Goal: Book appointment/travel/reservation

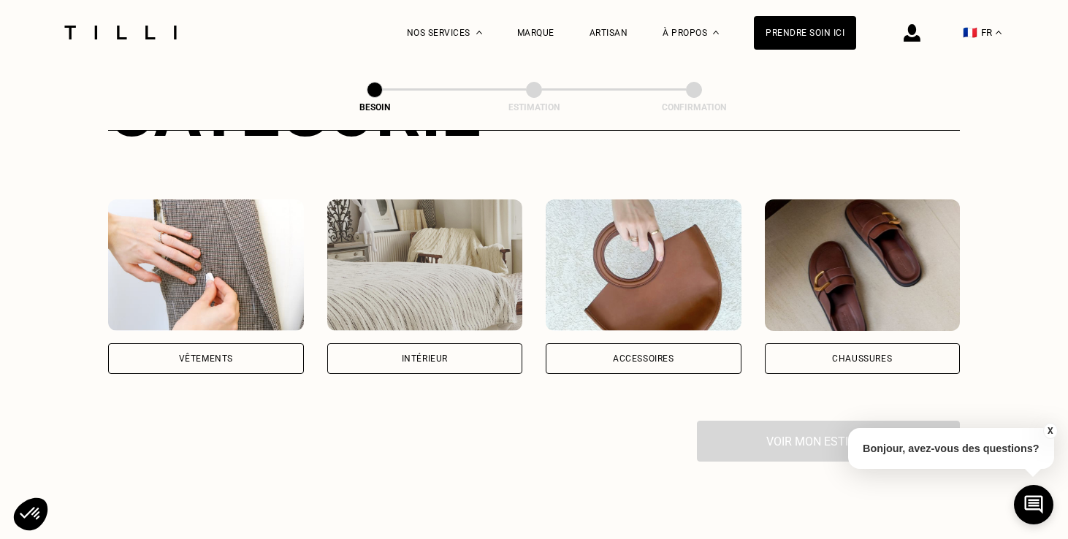
scroll to position [241, 0]
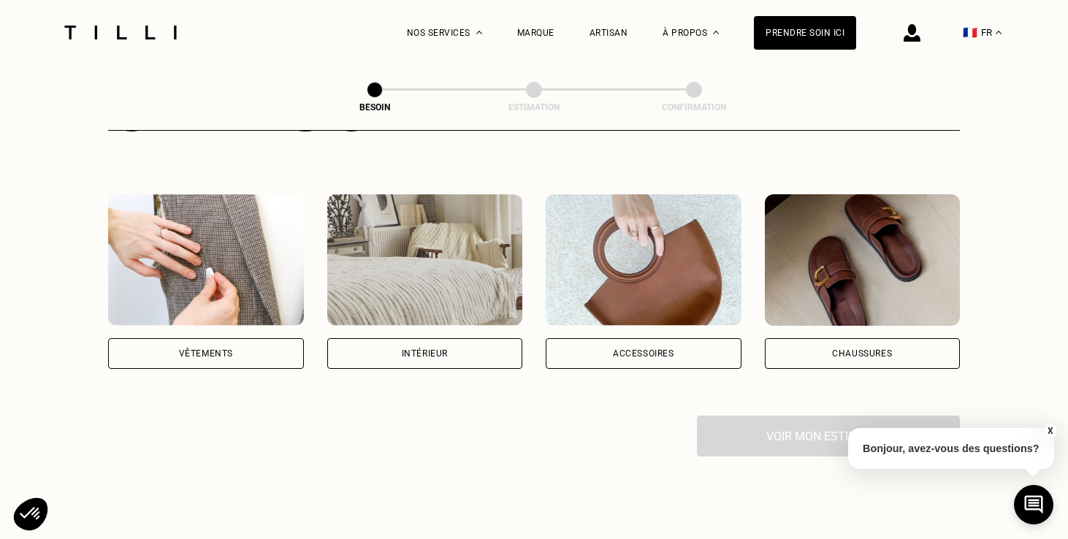
click at [235, 338] on div "Vêtements" at bounding box center [206, 353] width 196 height 31
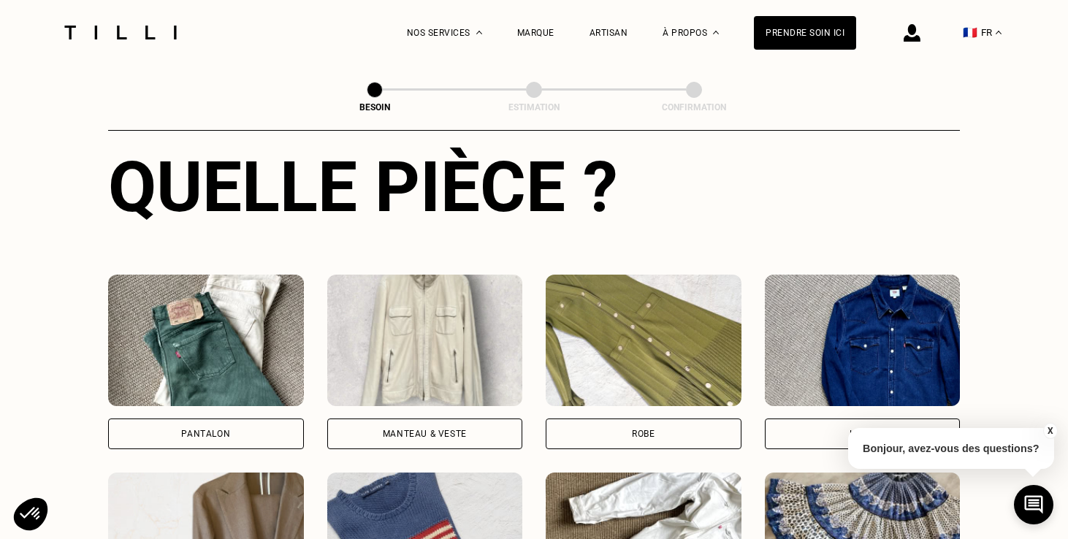
scroll to position [590, 0]
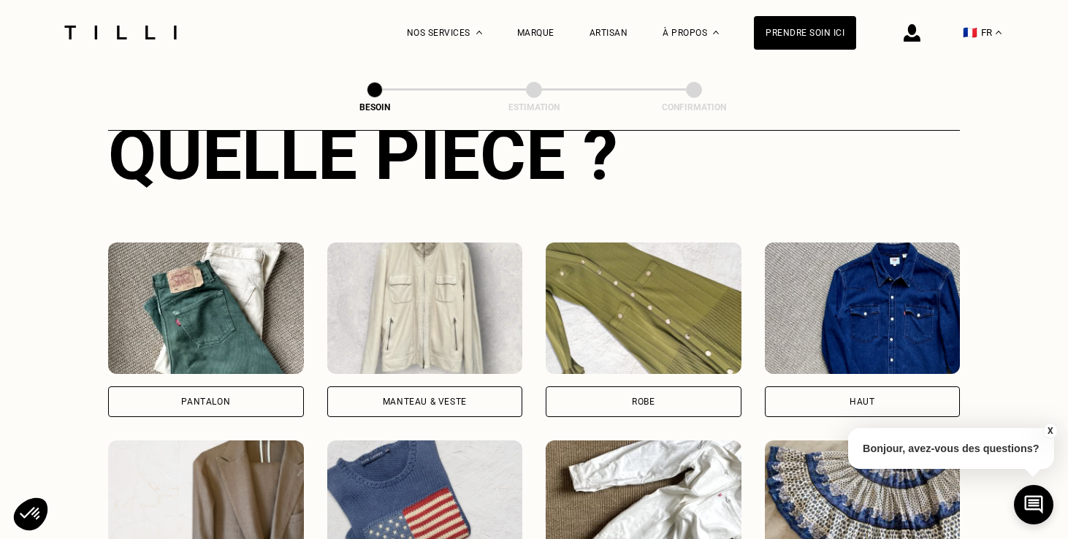
click at [227, 387] on div "Pantalon" at bounding box center [206, 402] width 196 height 31
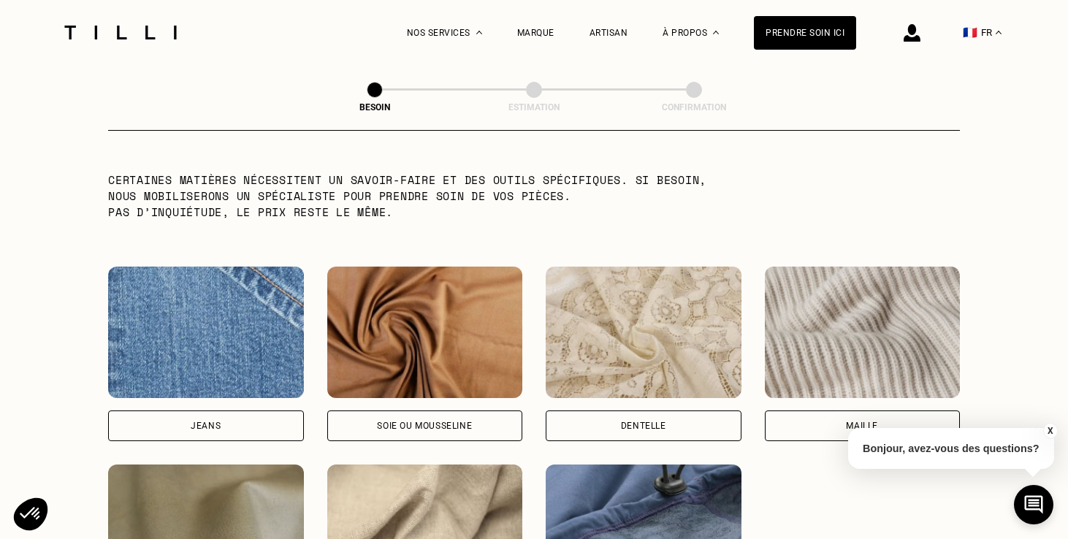
scroll to position [1455, 0]
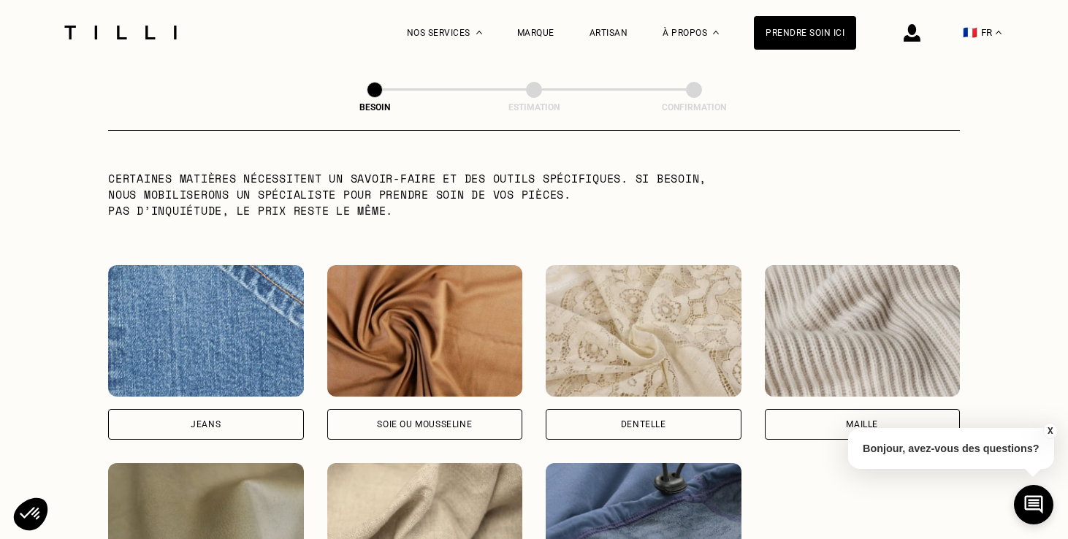
click at [243, 415] on div "Jeans" at bounding box center [206, 424] width 196 height 31
select select "FR"
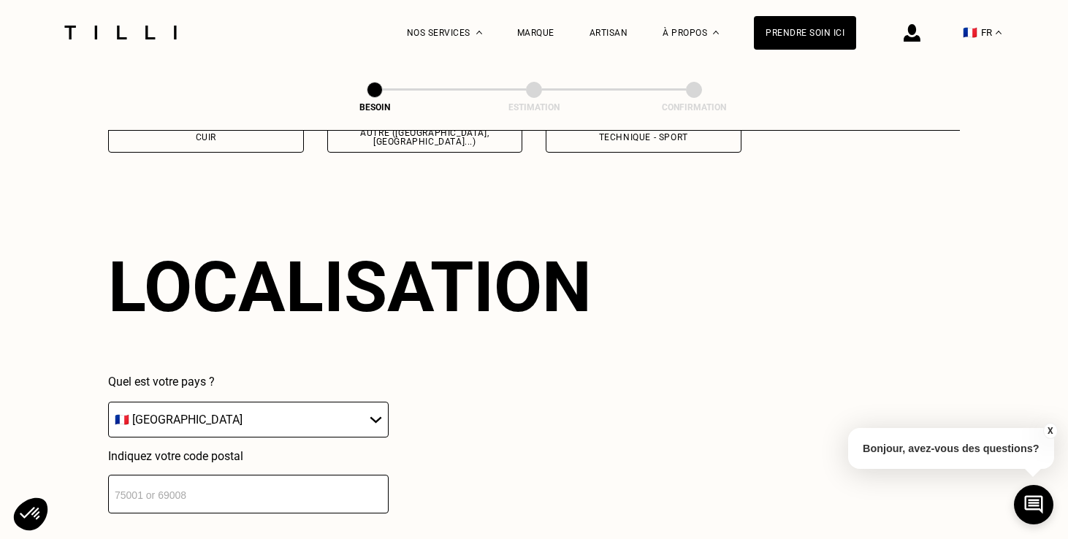
scroll to position [1960, 0]
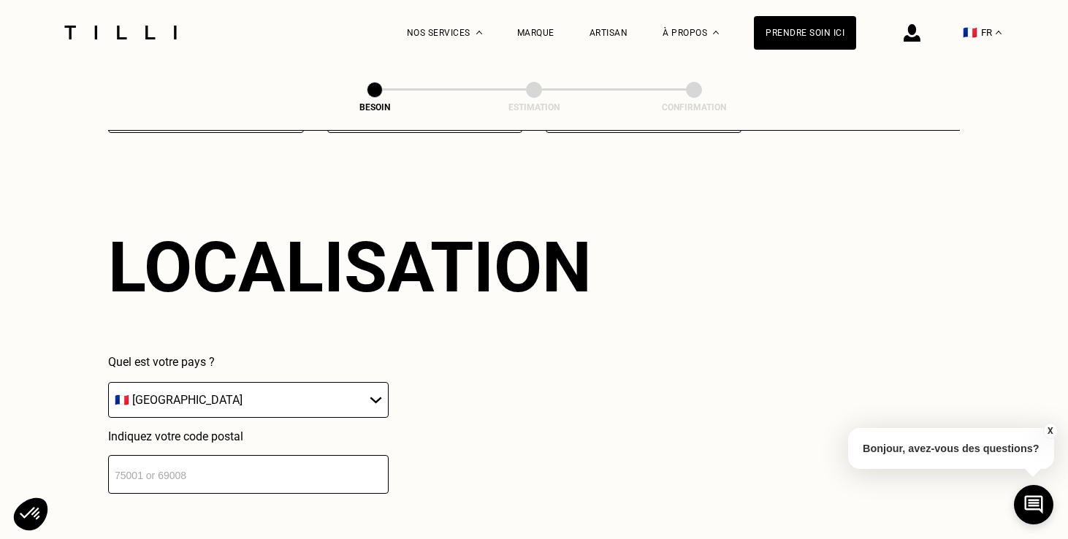
click at [234, 465] on input "number" at bounding box center [248, 474] width 281 height 39
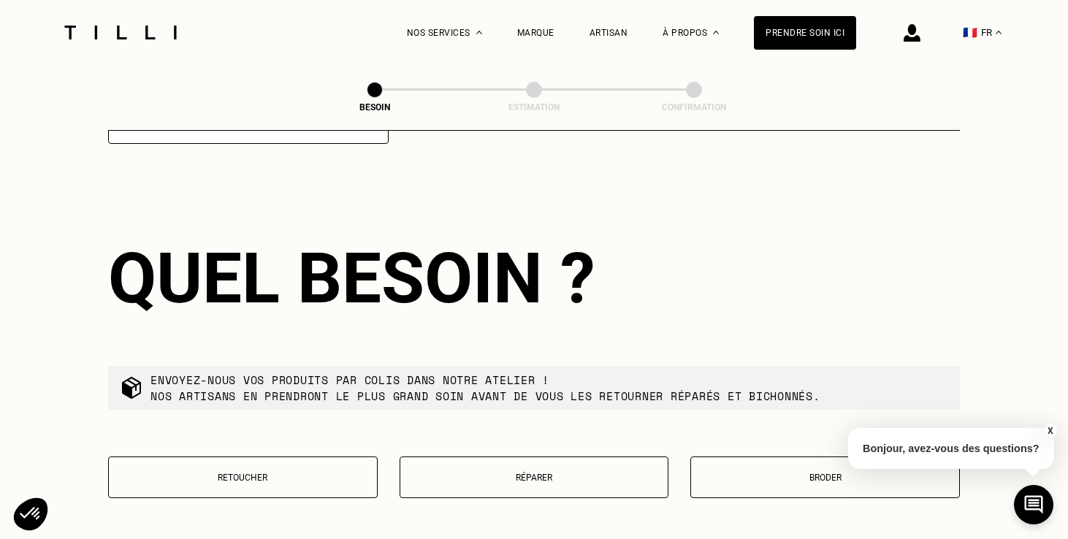
scroll to position [2321, 0]
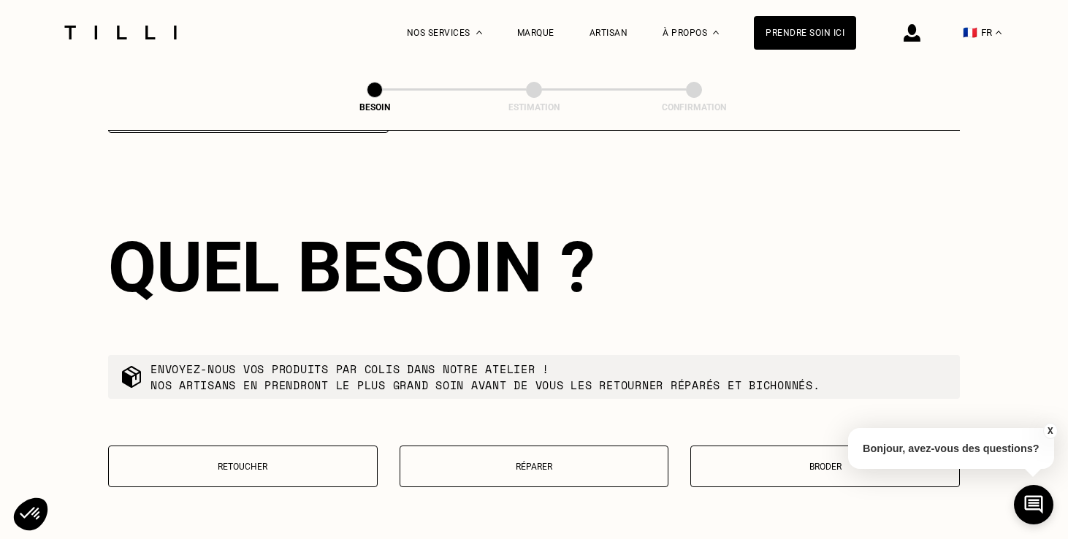
click at [256, 460] on button "Retoucher" at bounding box center [243, 467] width 270 height 42
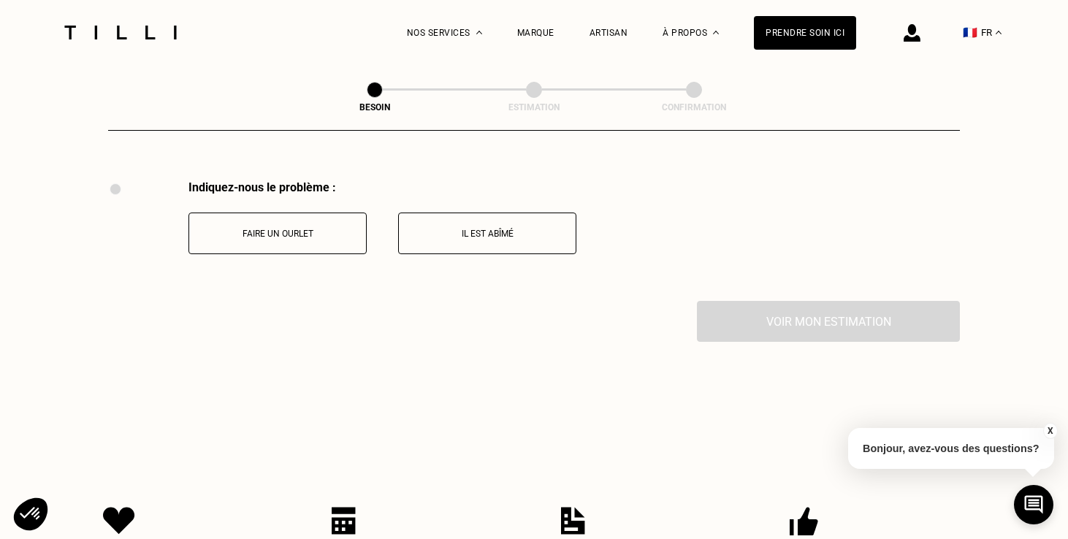
scroll to position [2695, 0]
click at [311, 224] on button "Faire un ourlet" at bounding box center [278, 231] width 178 height 42
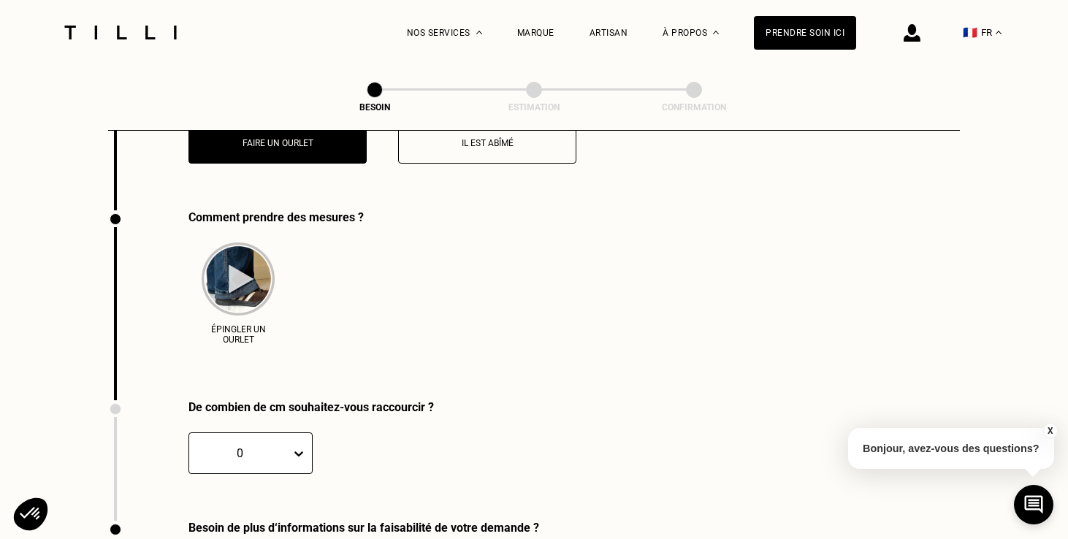
scroll to position [2815, 0]
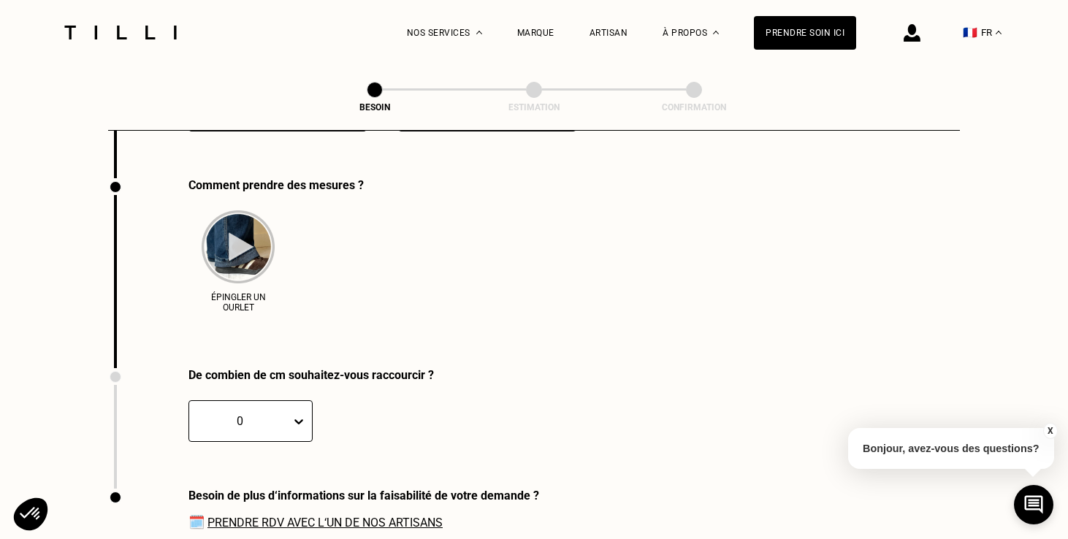
click at [286, 403] on div "0" at bounding box center [251, 421] width 124 height 42
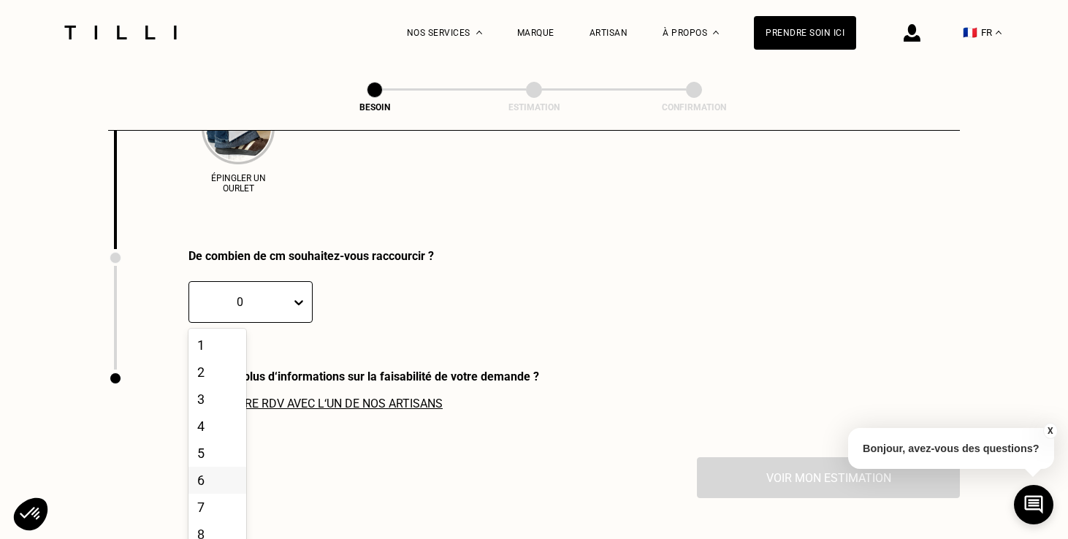
click at [210, 467] on div "6" at bounding box center [218, 480] width 58 height 27
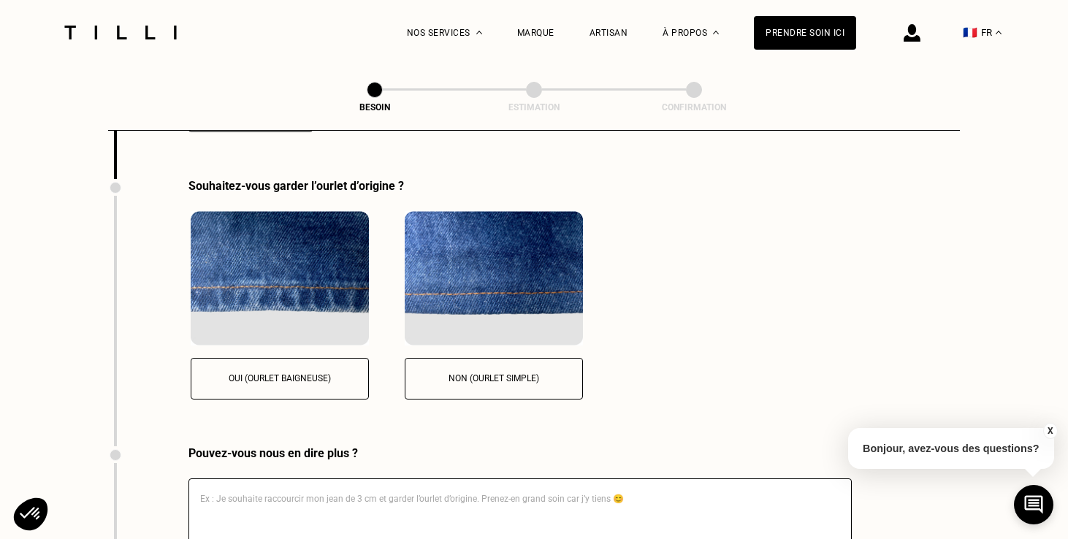
scroll to position [3126, 0]
click at [474, 373] on p "Non (ourlet simple)" at bounding box center [494, 378] width 162 height 10
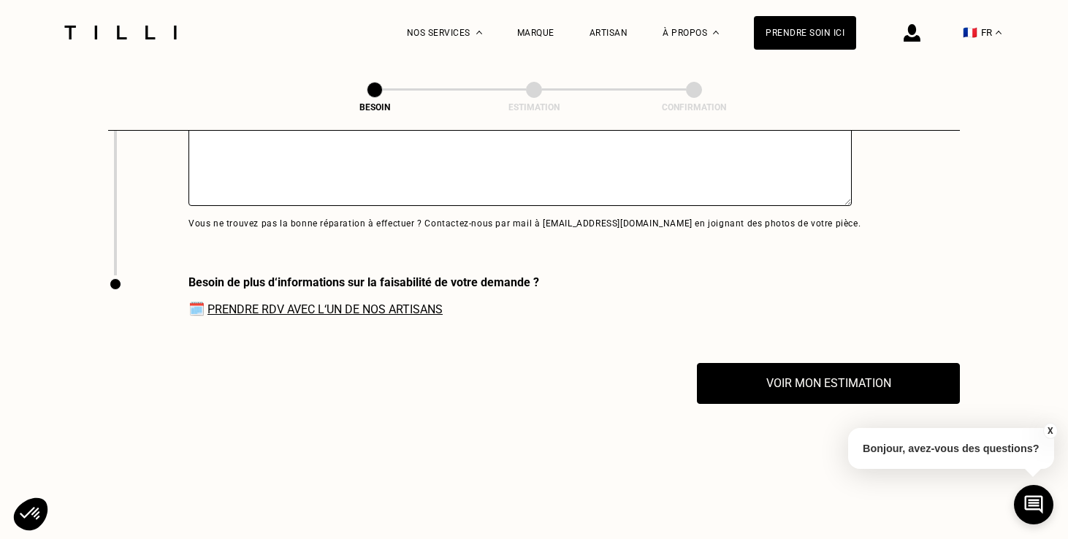
scroll to position [3511, 0]
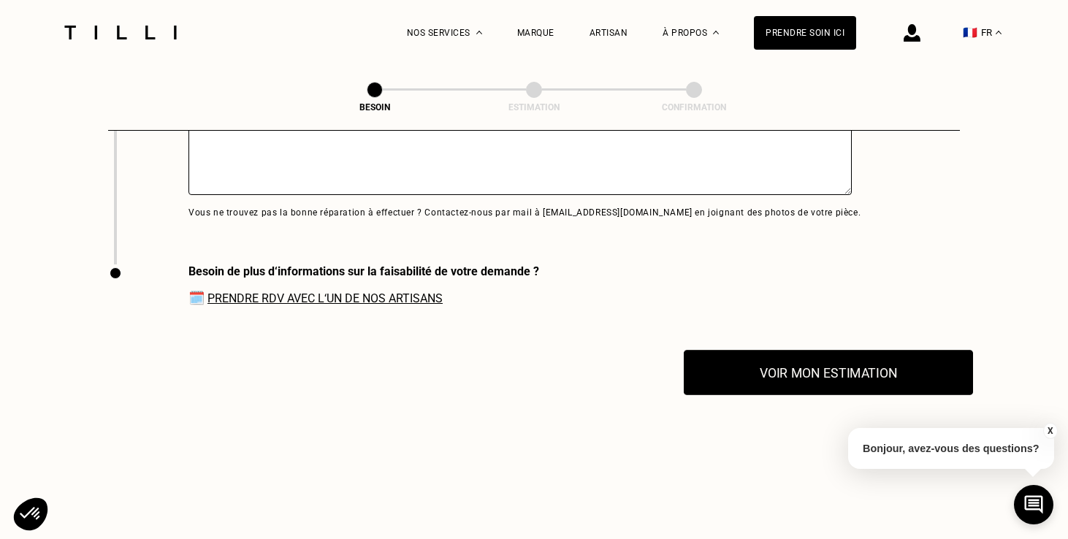
click at [772, 377] on button "Voir mon estimation" at bounding box center [828, 372] width 289 height 45
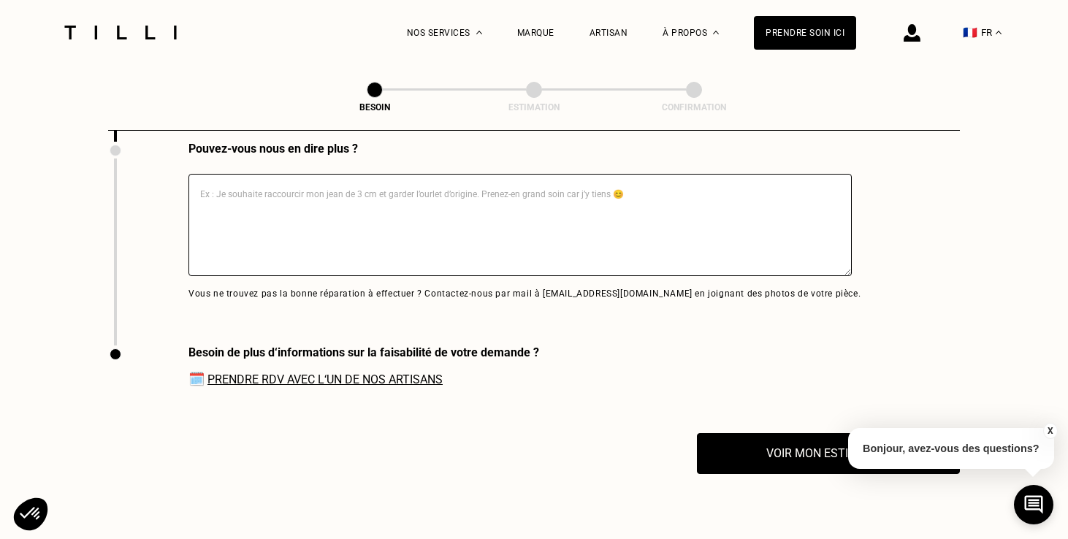
scroll to position [3426, 0]
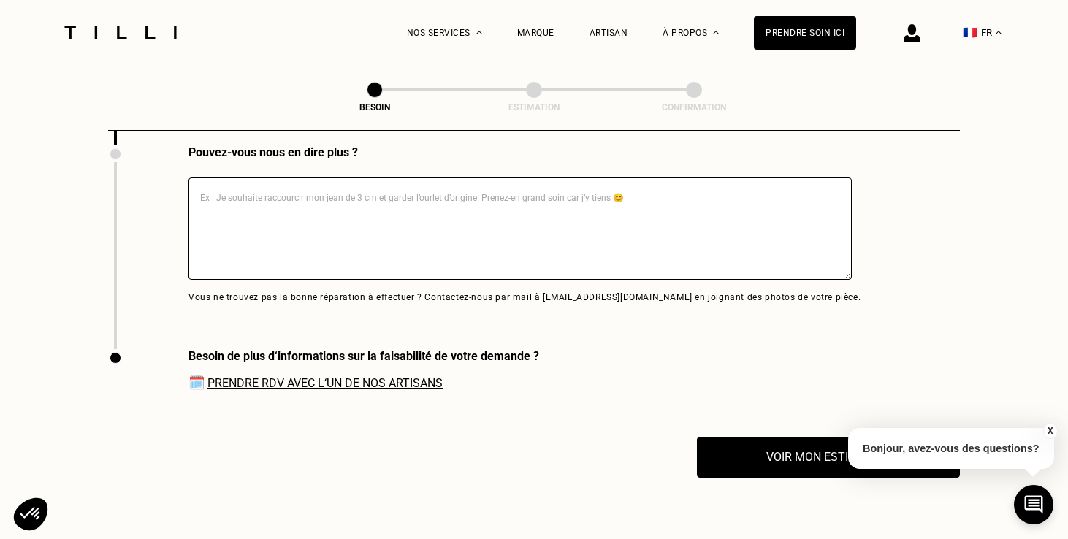
click at [389, 376] on link "Prendre RDV avec l‘un de nos artisans" at bounding box center [325, 383] width 235 height 14
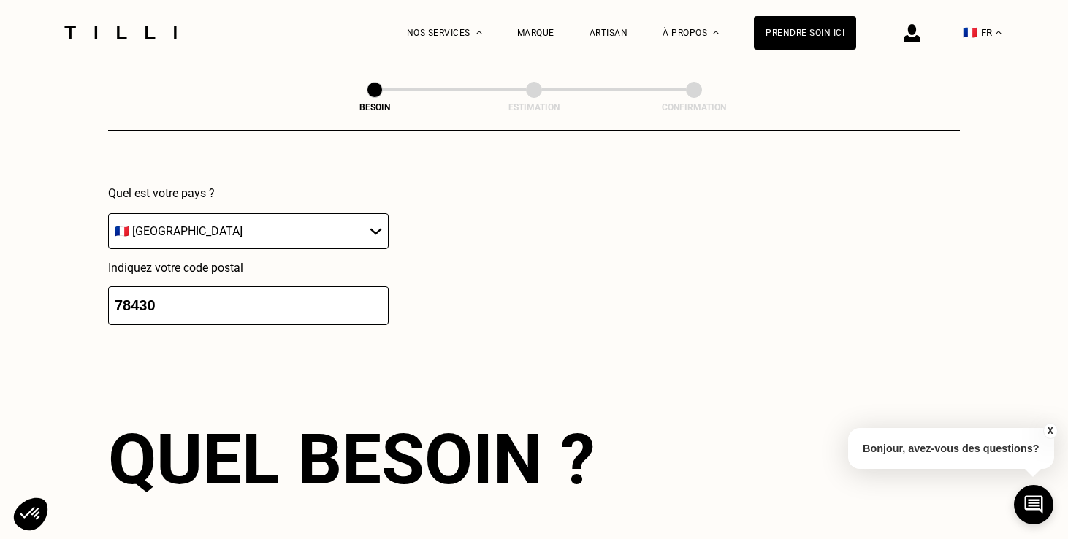
scroll to position [2127, 0]
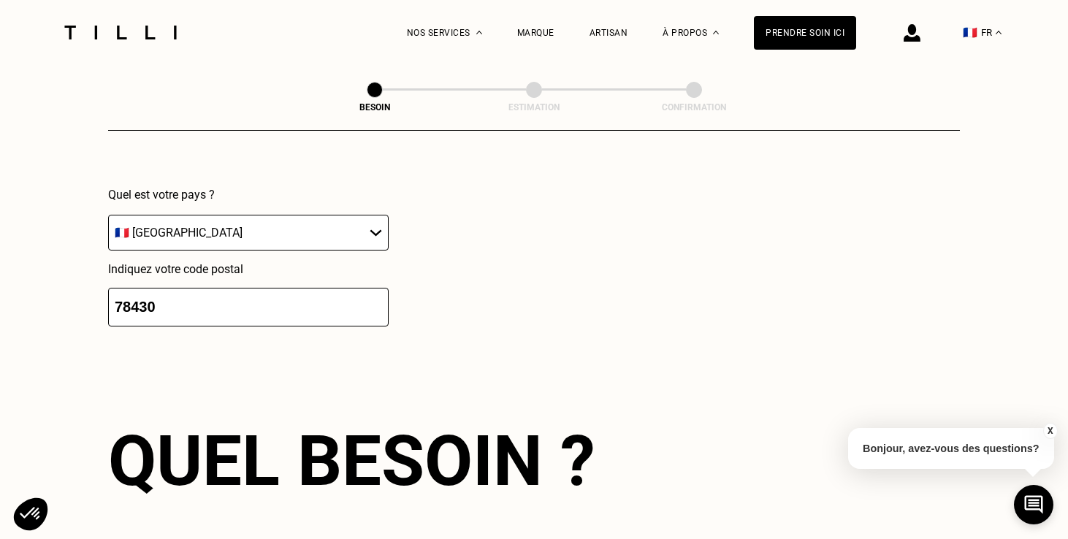
click at [272, 298] on input "78430" at bounding box center [248, 307] width 281 height 39
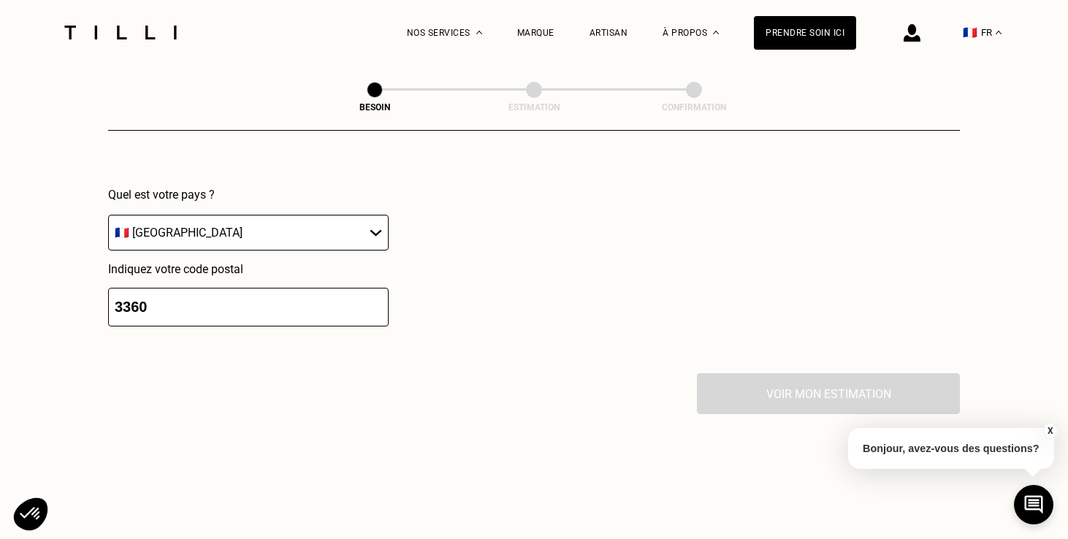
type input "33600"
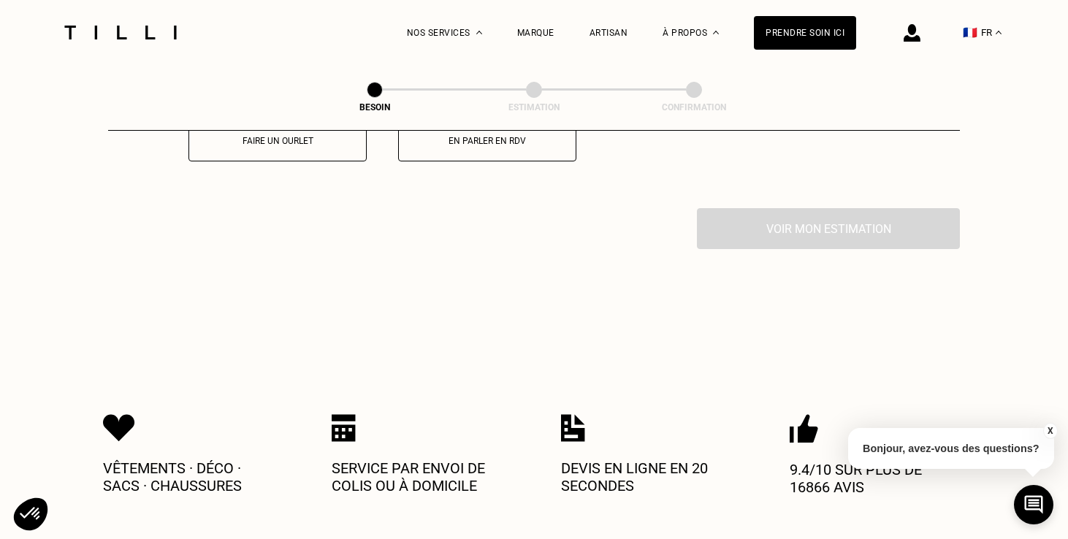
scroll to position [2846, 0]
